Goal: Transaction & Acquisition: Purchase product/service

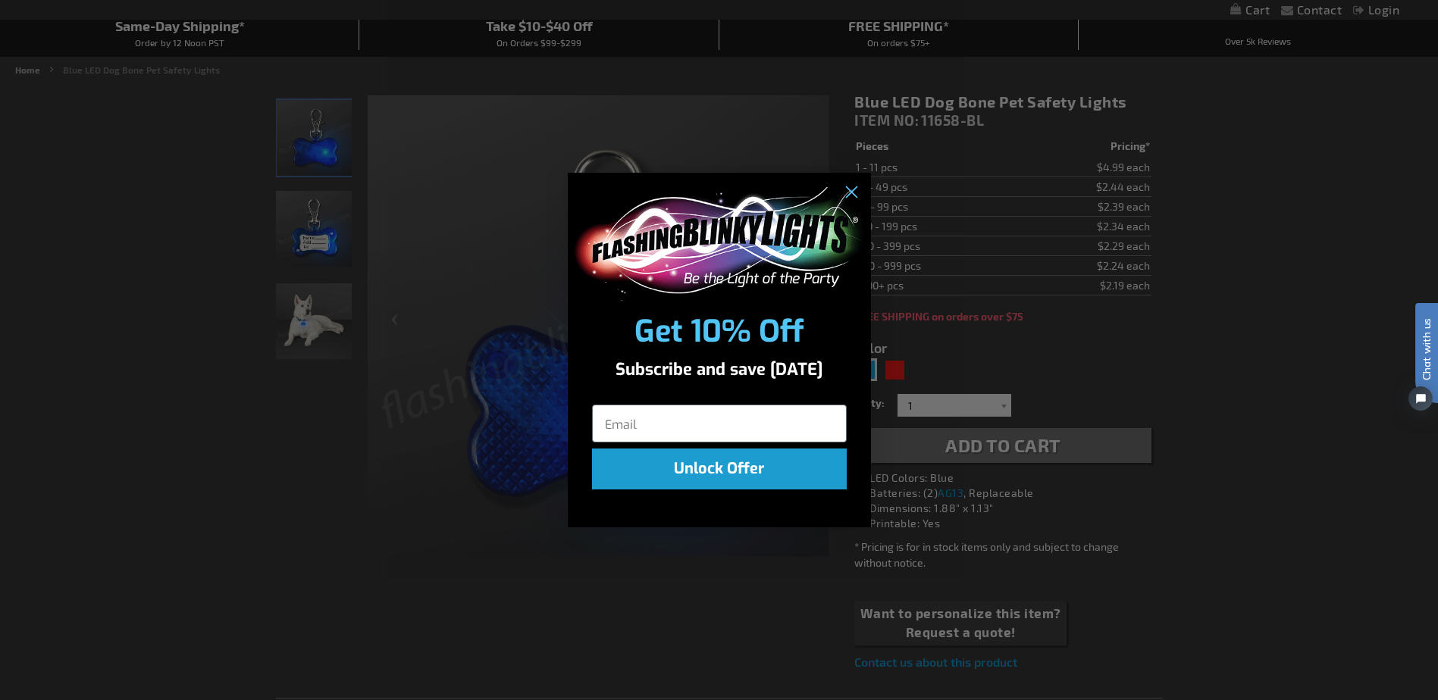
scroll to position [76, 0]
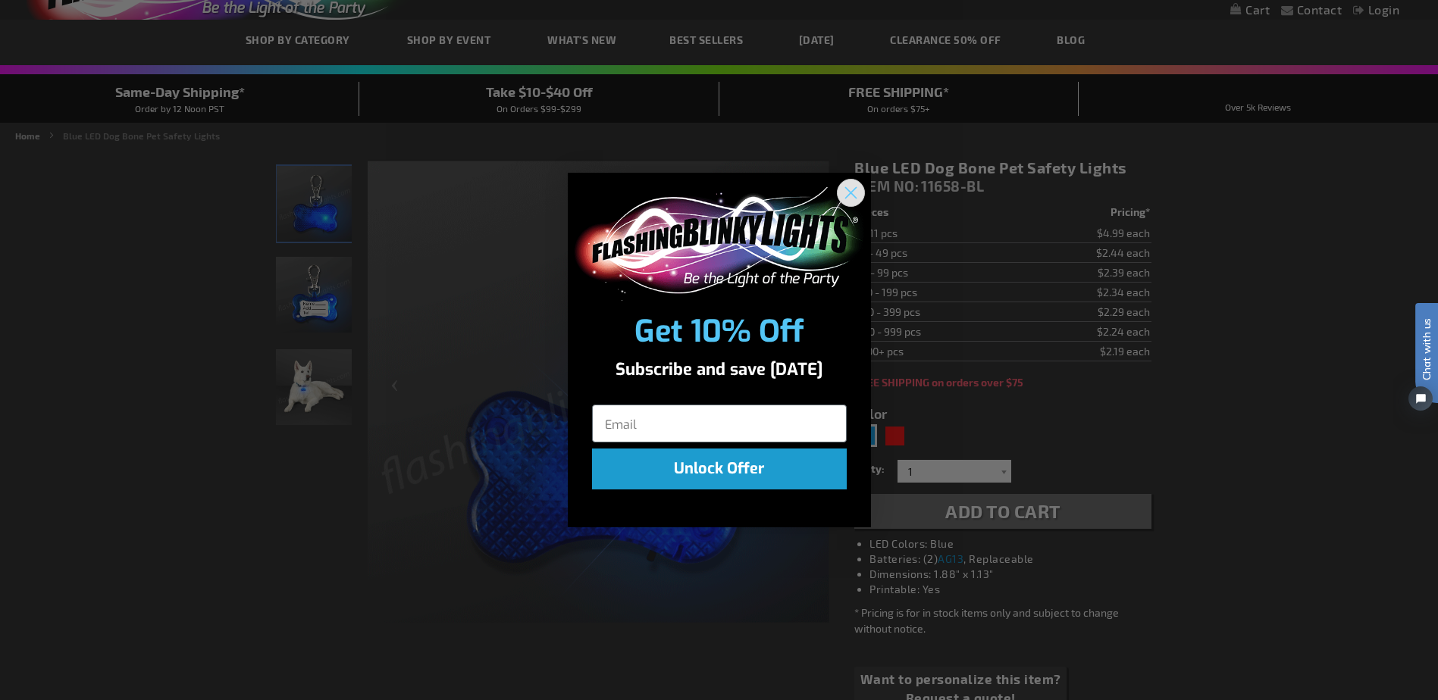
click at [848, 198] on circle "Close dialog" at bounding box center [850, 192] width 25 height 25
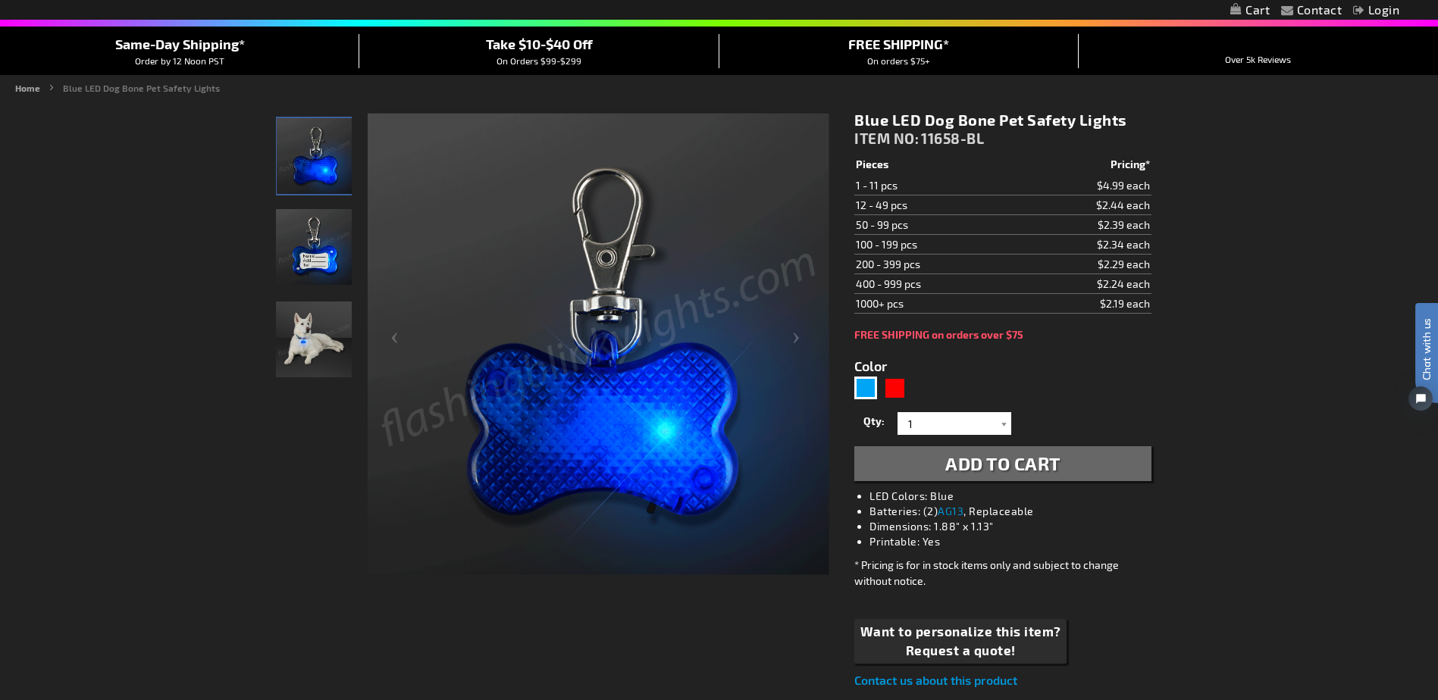
scroll to position [0, 0]
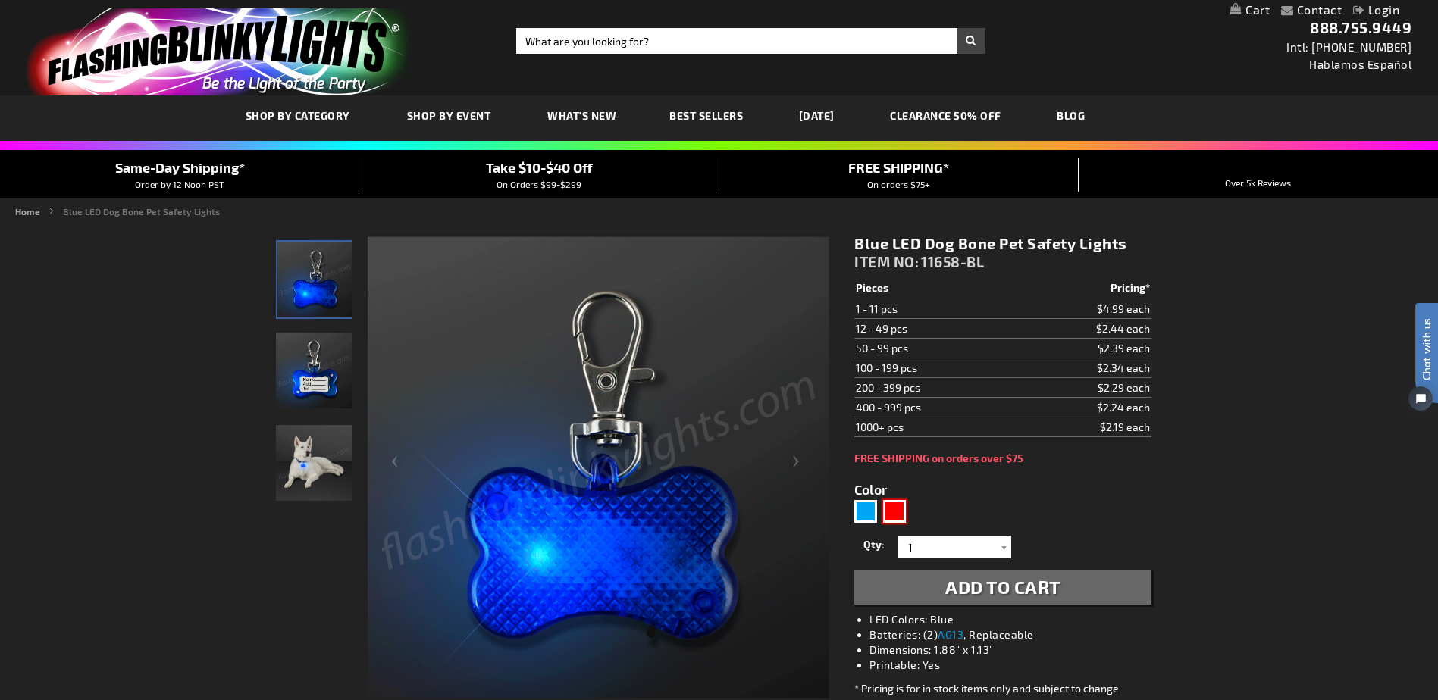
click at [896, 515] on div "Red" at bounding box center [894, 511] width 23 height 23
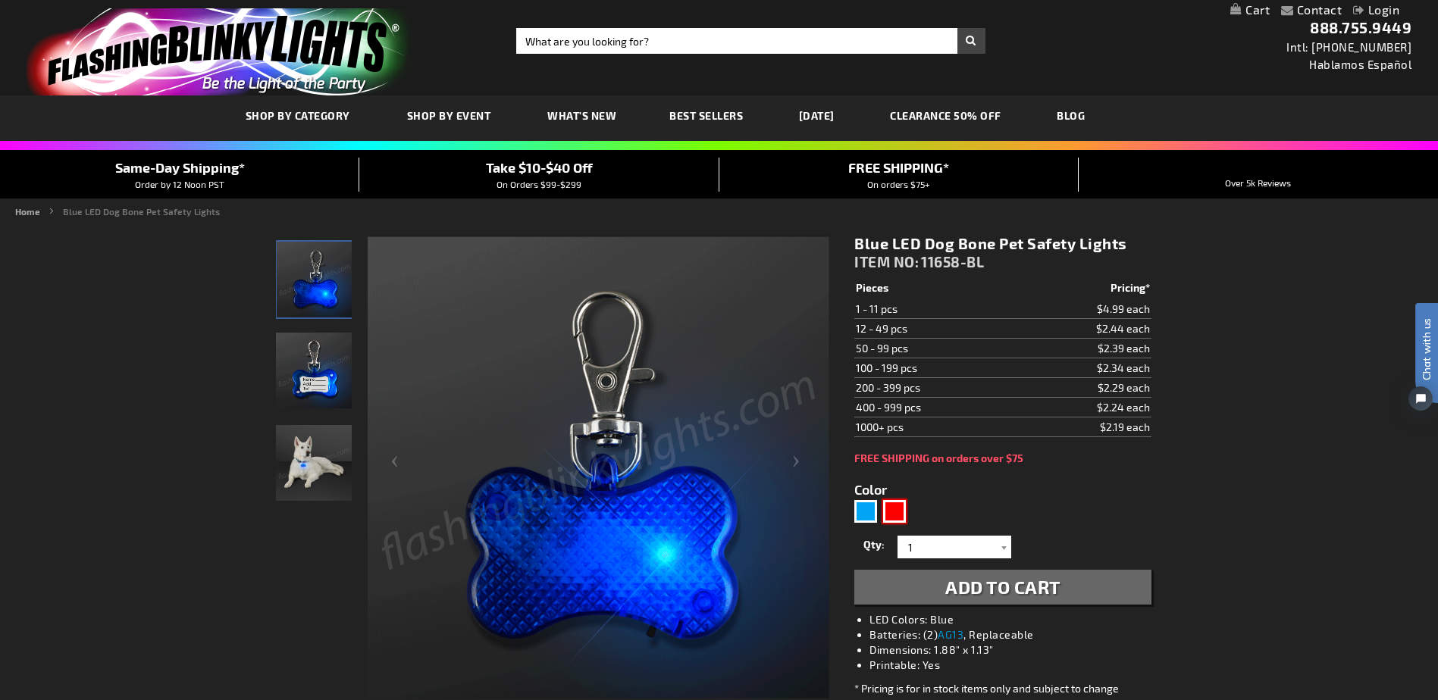
type input "5641"
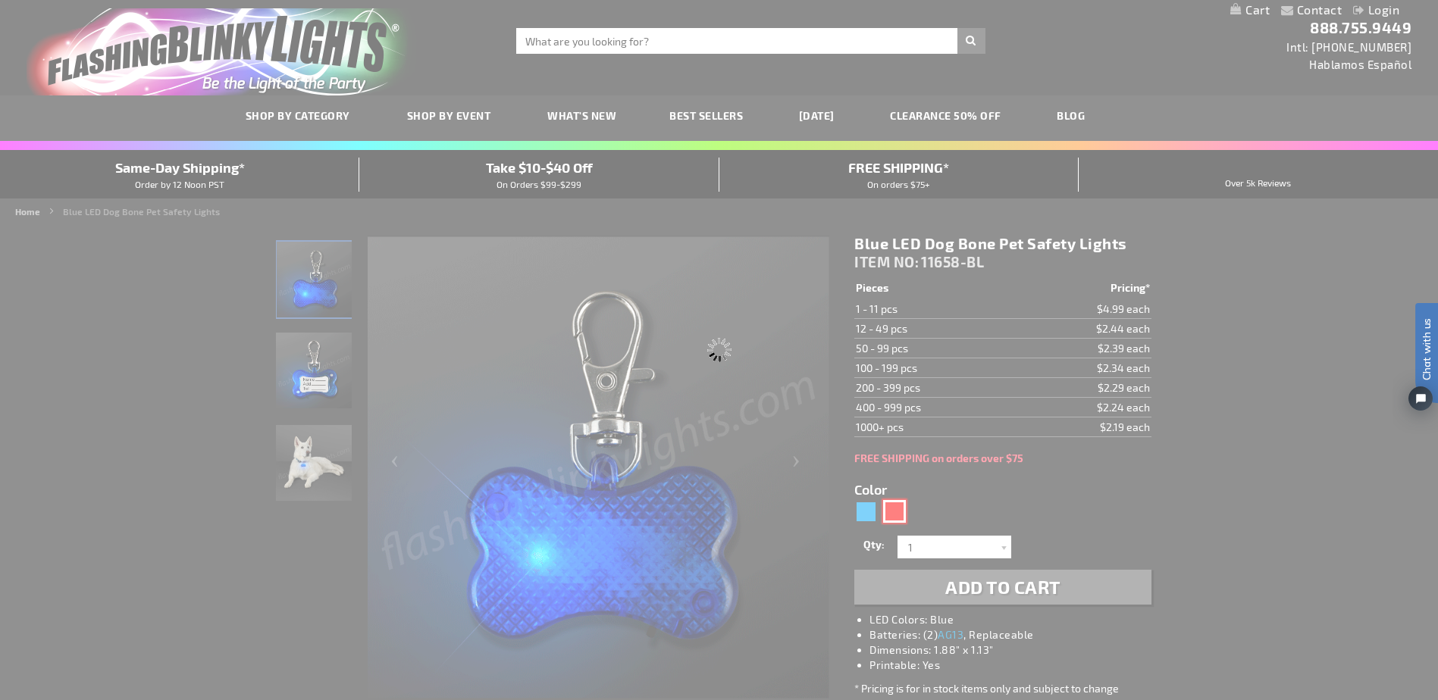
type input "11658-RD"
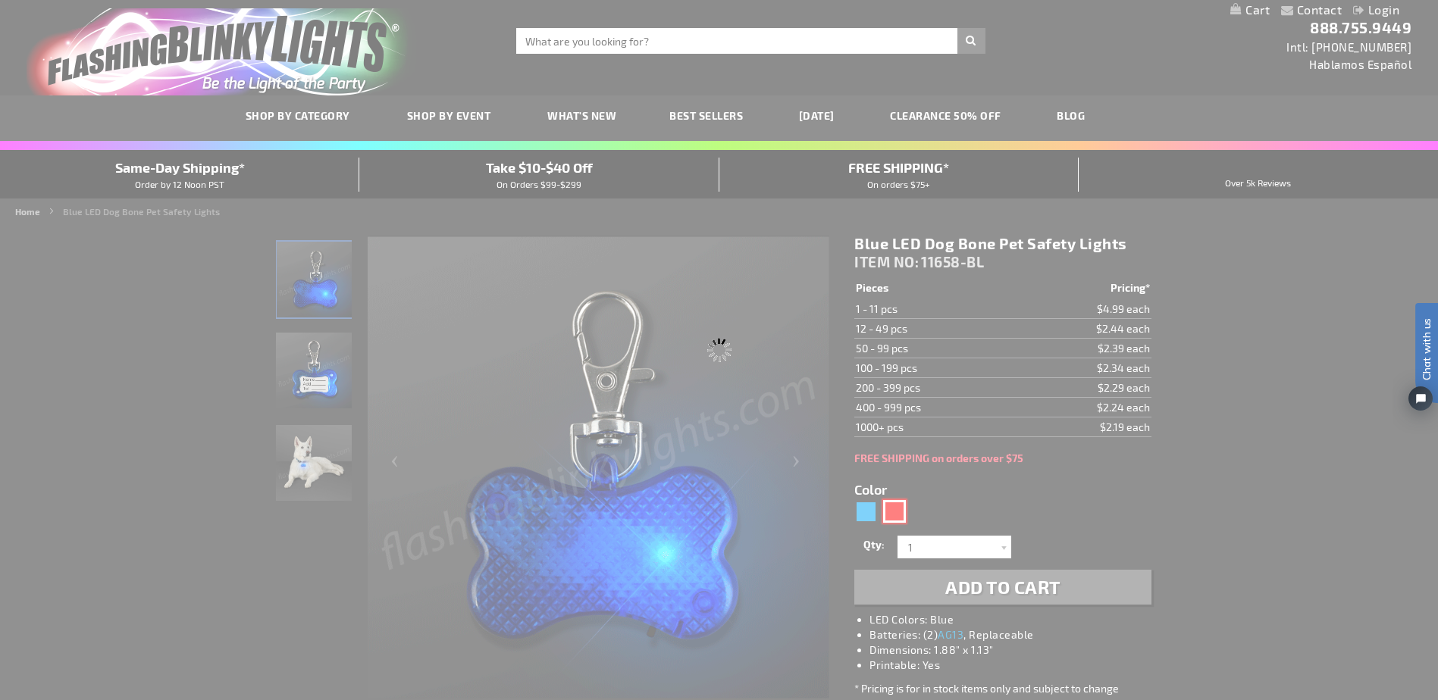
type input "Customize - Red LED Dog Bone Pet Safety Lights - ITEM NO: 11658-RD"
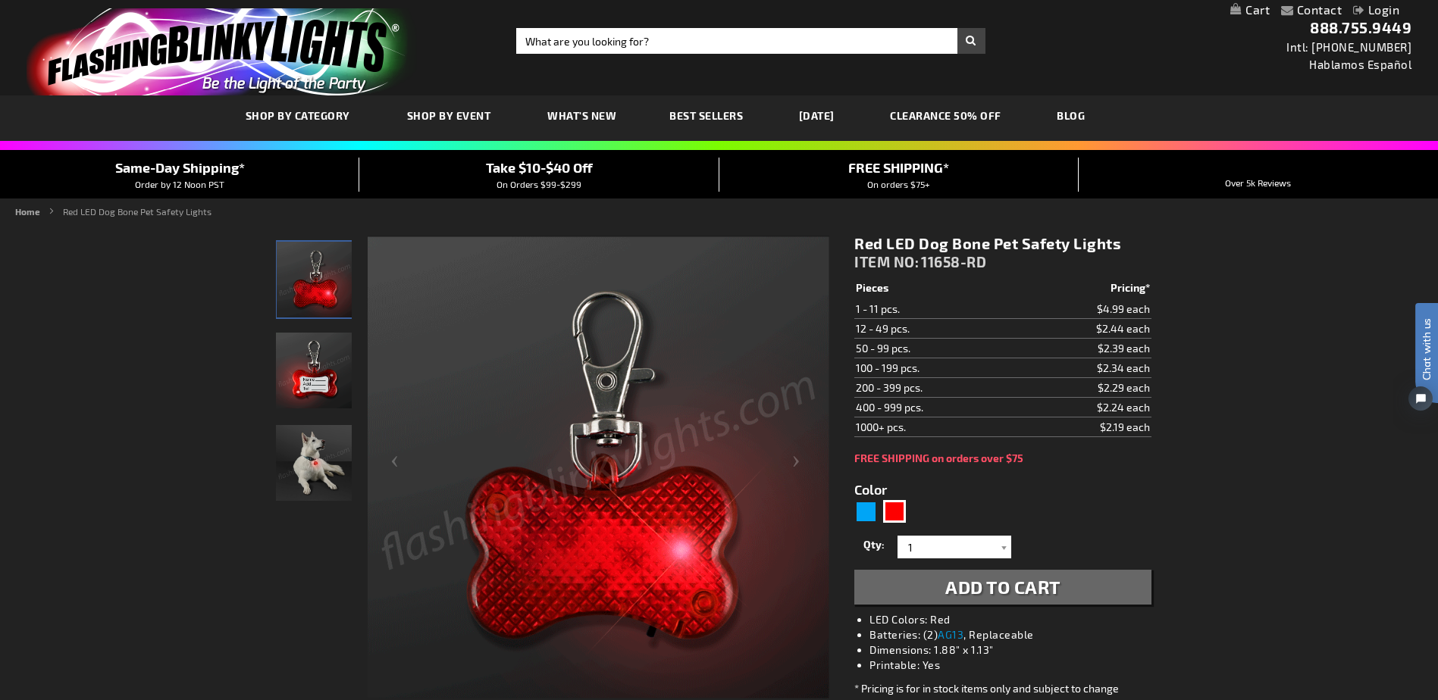
drag, startPoint x: 1123, startPoint y: 242, endPoint x: 890, endPoint y: 242, distance: 233.5
click at [890, 242] on h1 "Red LED Dog Bone Pet Safety Lights" at bounding box center [1002, 243] width 296 height 19
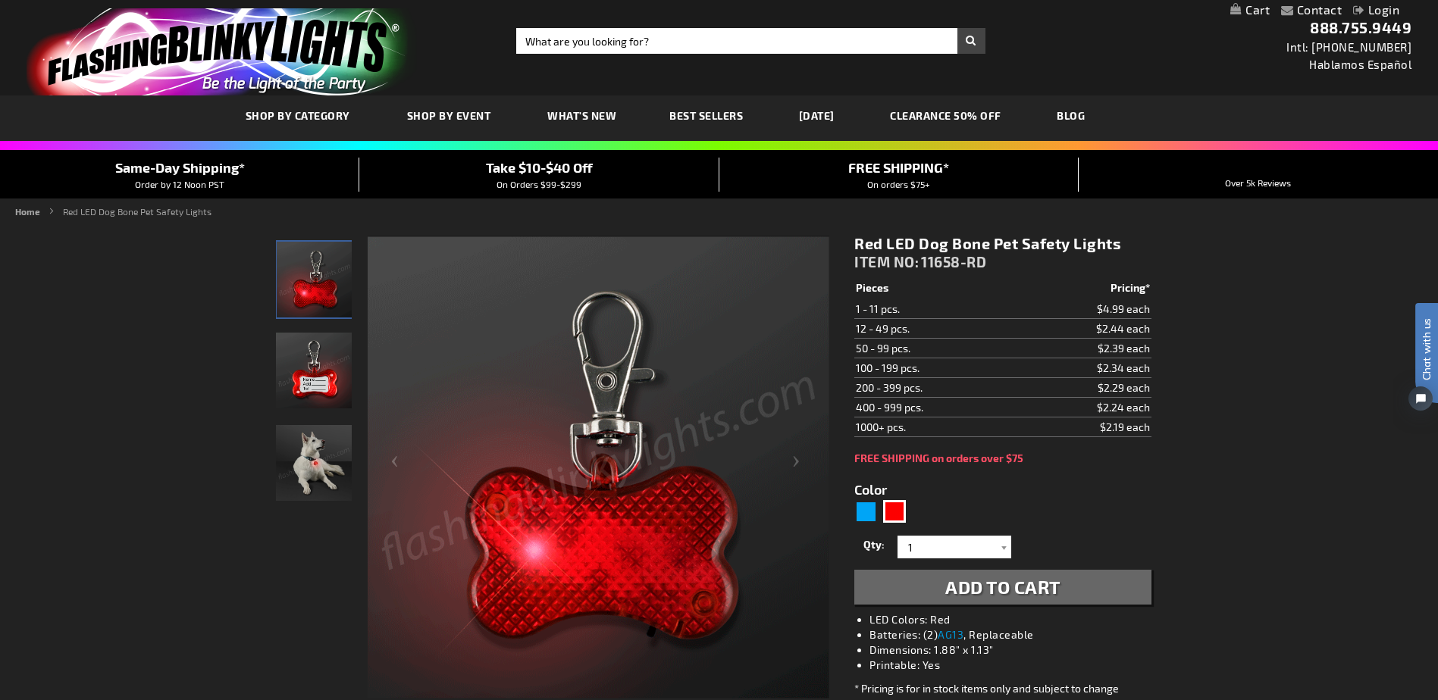
drag, startPoint x: 890, startPoint y: 242, endPoint x: 900, endPoint y: 241, distance: 9.9
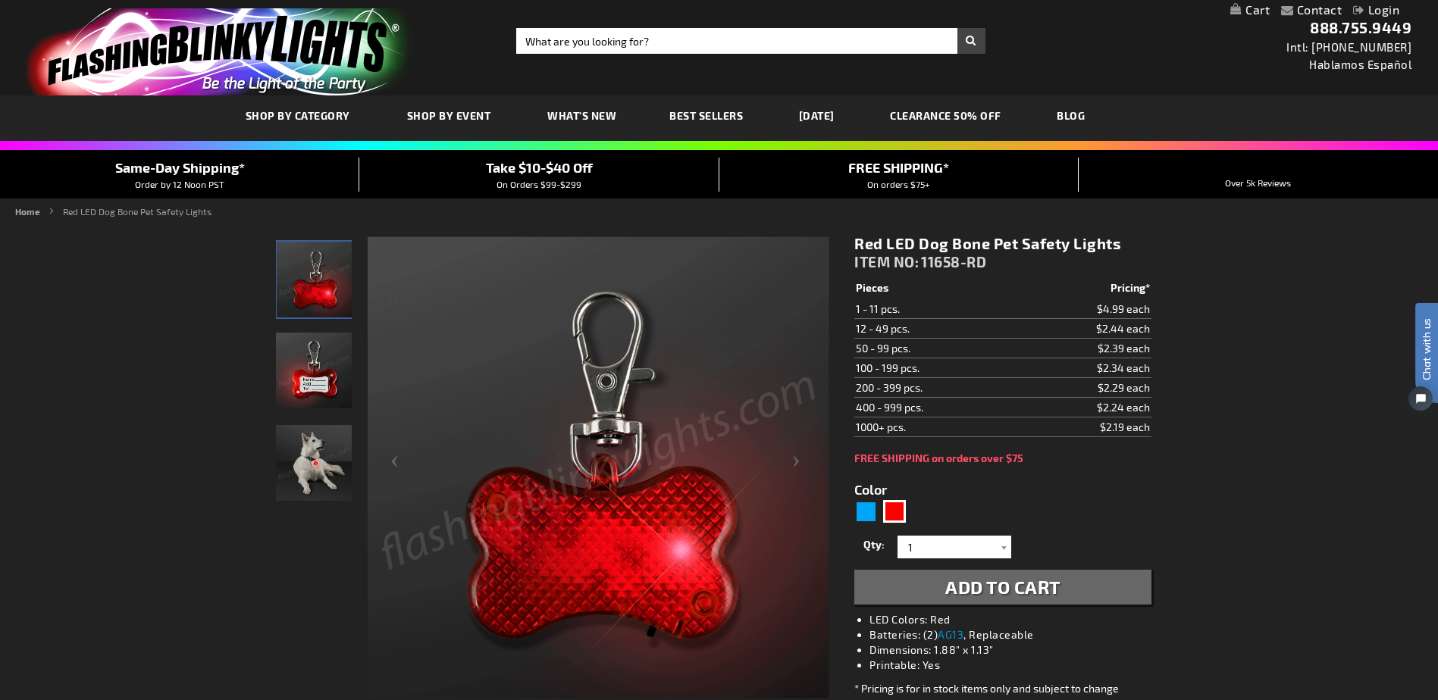
copy h1 "LED Dog Bone Pet Safety Lights"
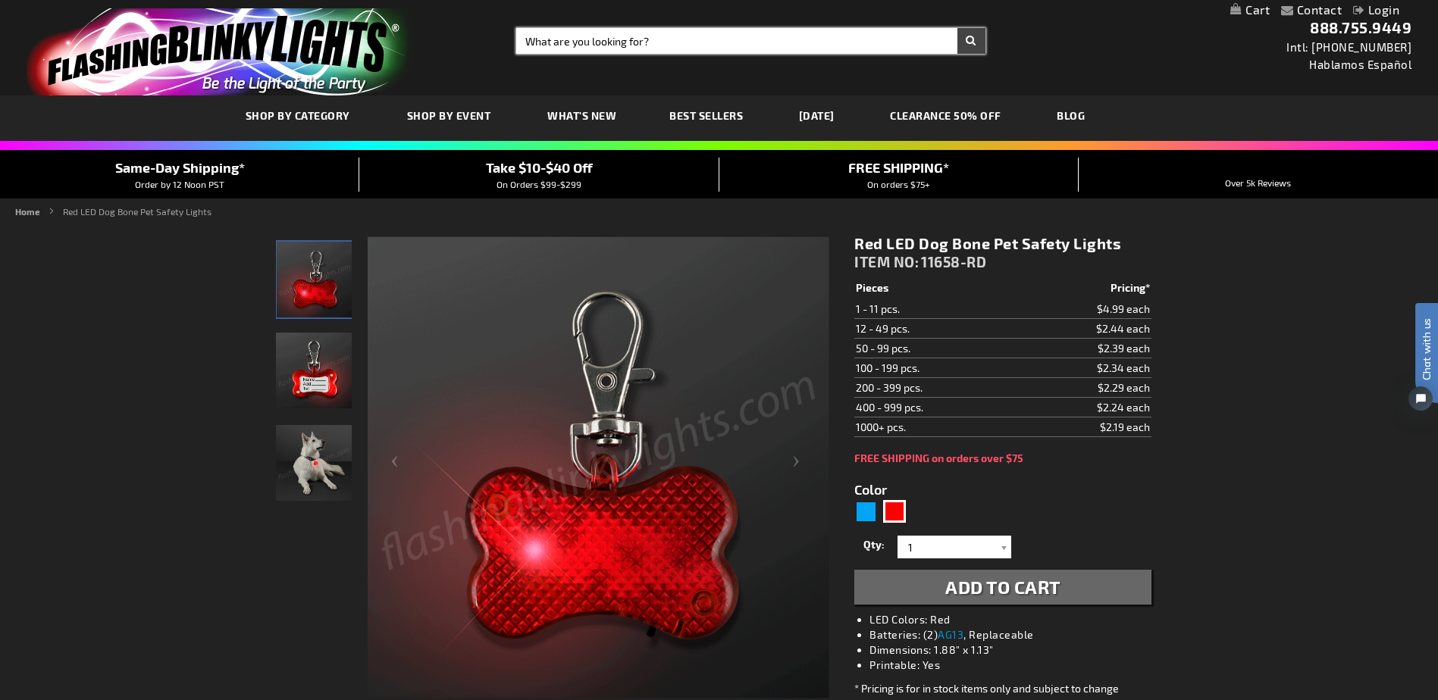
click at [655, 41] on input "Search" at bounding box center [750, 41] width 468 height 26
paste input "LED Dog Bone Pet Safety Lights"
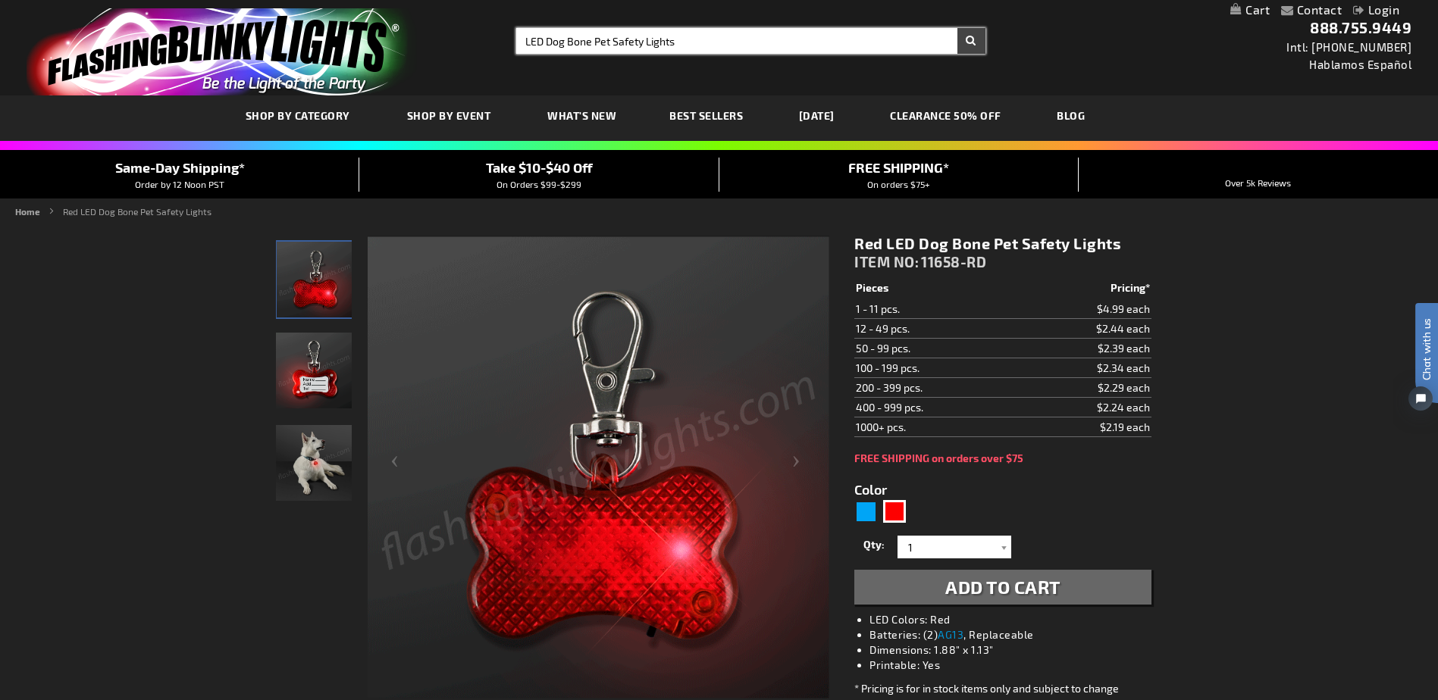
type input "LED Dog Bone Pet Safety Lights"
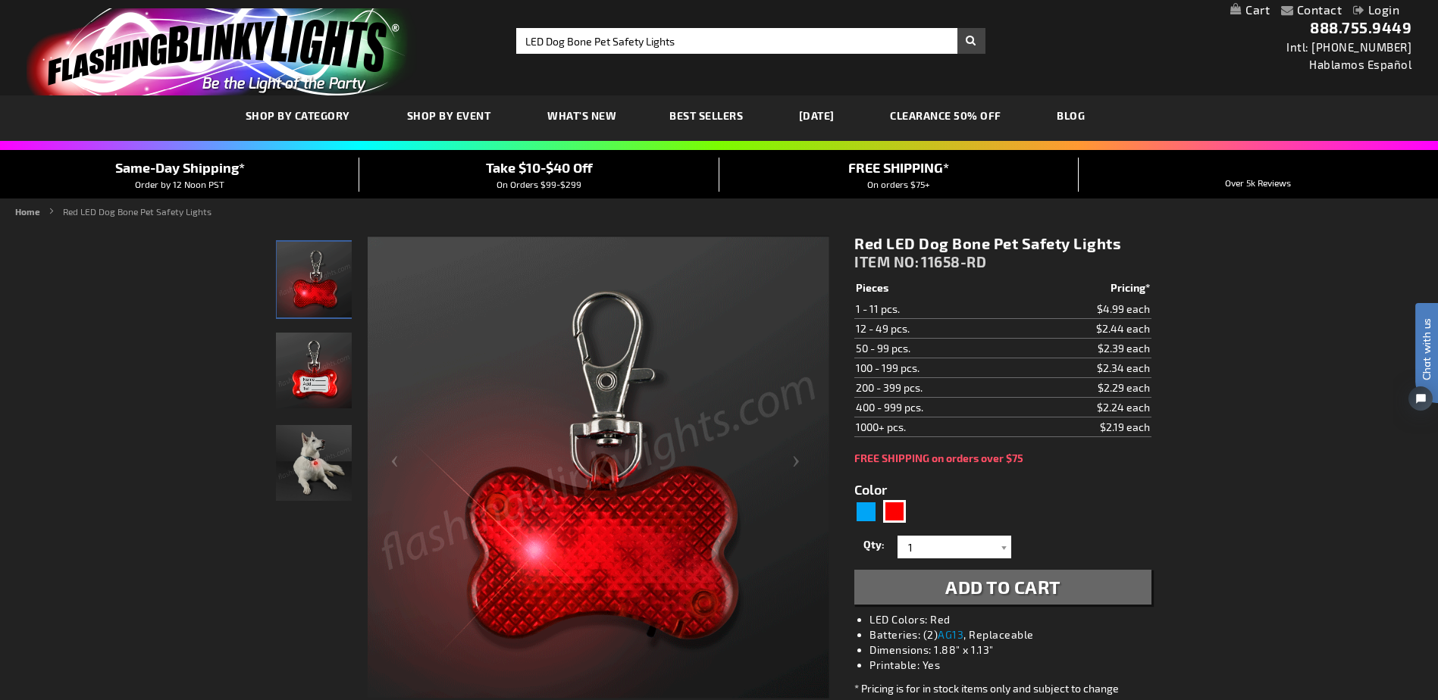
click at [966, 41] on button "Search" at bounding box center [971, 41] width 28 height 26
